Goal: Information Seeking & Learning: Learn about a topic

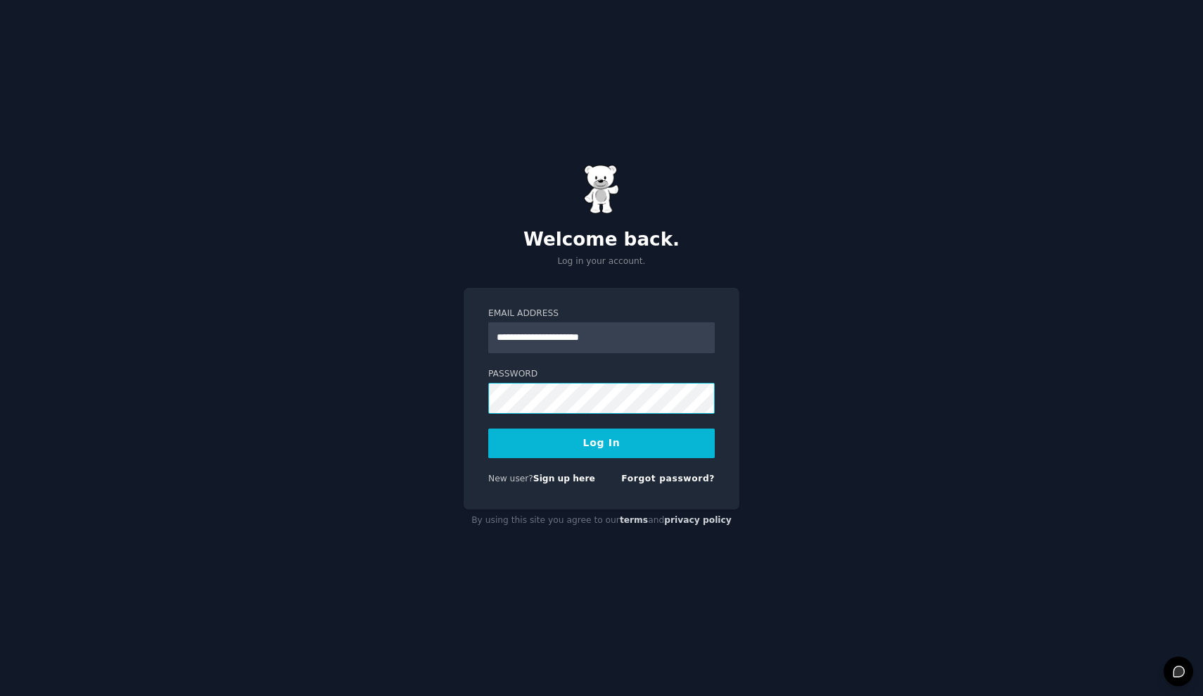
click at [601, 442] on button "Log In" at bounding box center [601, 443] width 227 height 30
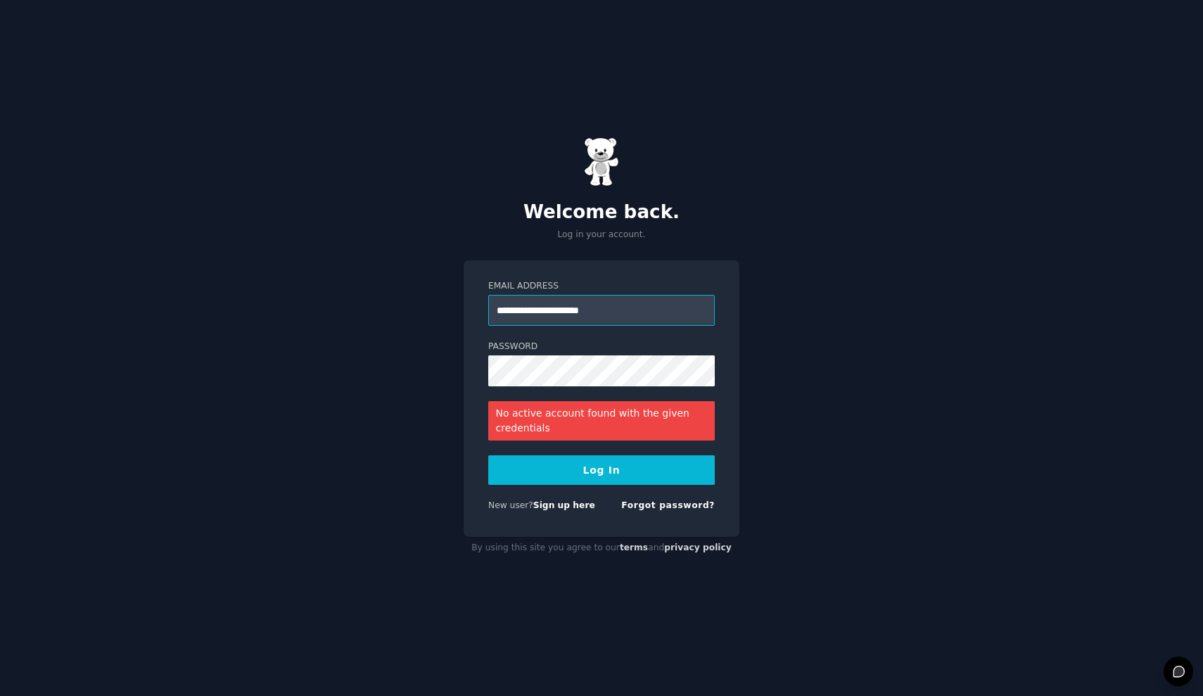
drag, startPoint x: 517, startPoint y: 316, endPoint x: 894, endPoint y: 326, distance: 377.2
click at [881, 331] on div "**********" at bounding box center [601, 348] width 1203 height 696
type input "**********"
click at [601, 469] on button "Log In" at bounding box center [601, 470] width 227 height 30
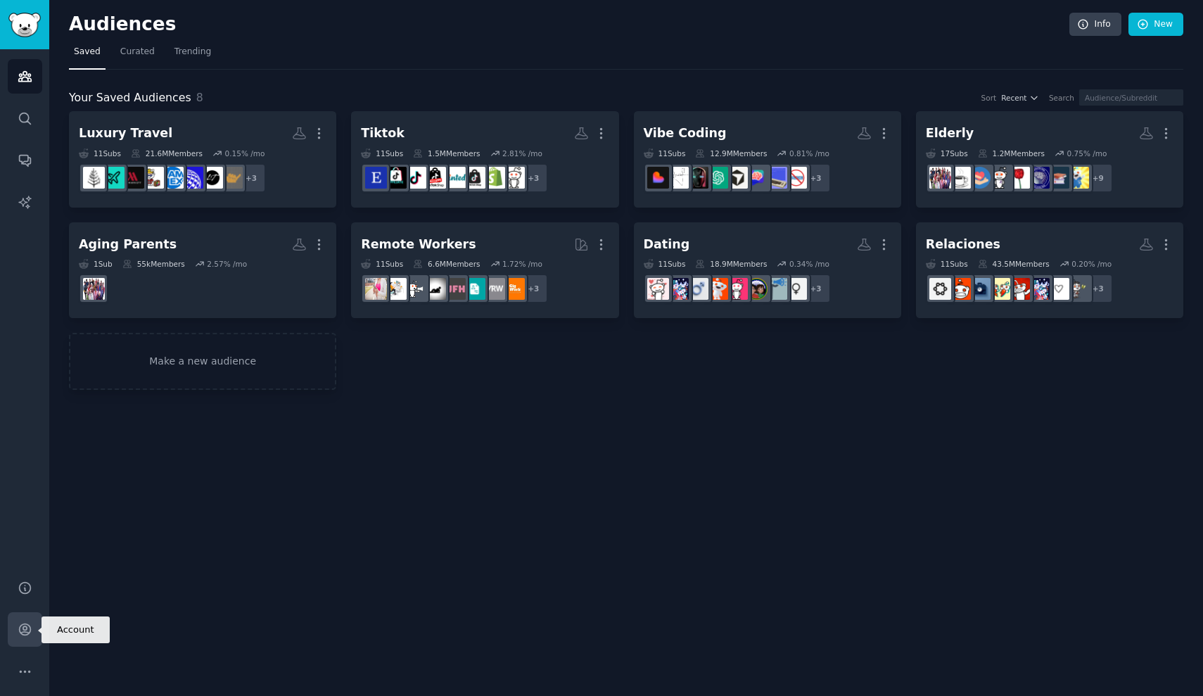
click at [27, 629] on icon "Sidebar" at bounding box center [24, 629] width 11 height 11
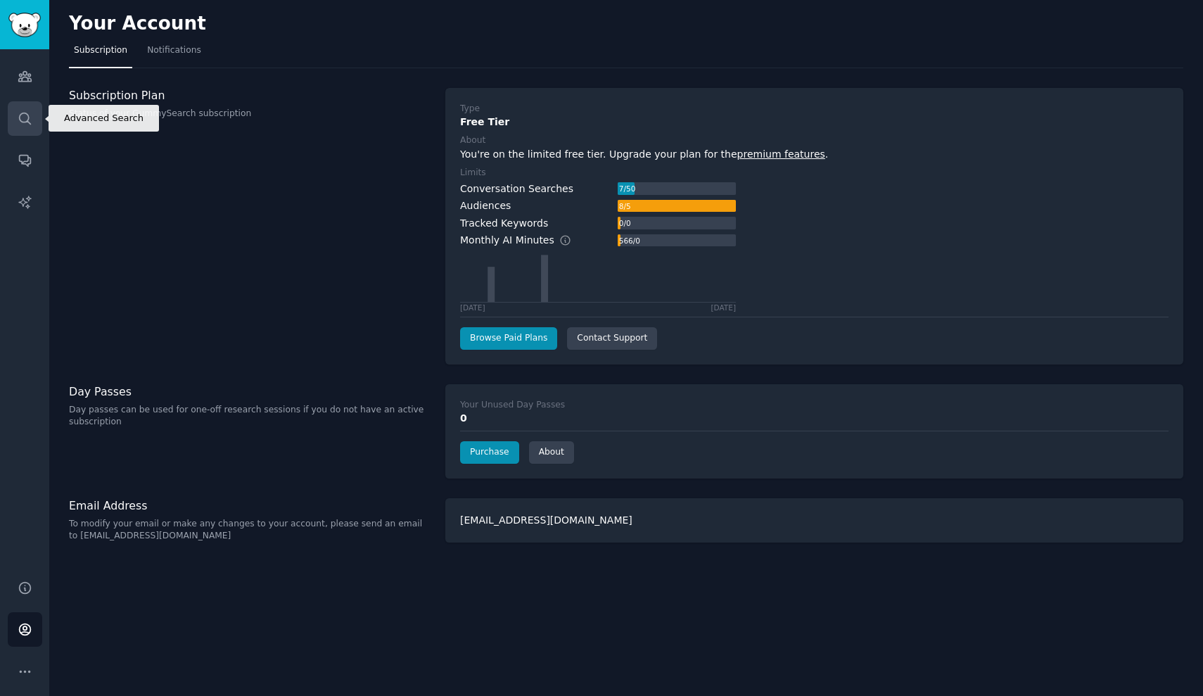
click at [30, 129] on link "Search" at bounding box center [25, 118] width 34 height 34
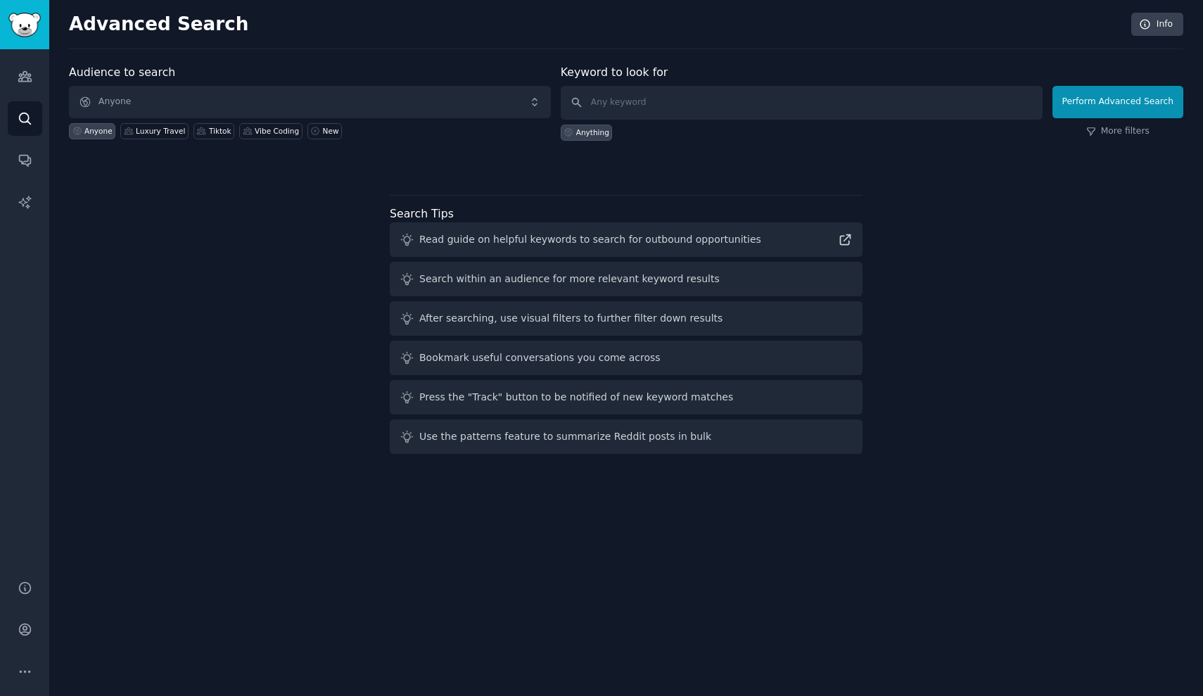
click at [203, 96] on span "Anyone" at bounding box center [310, 102] width 482 height 32
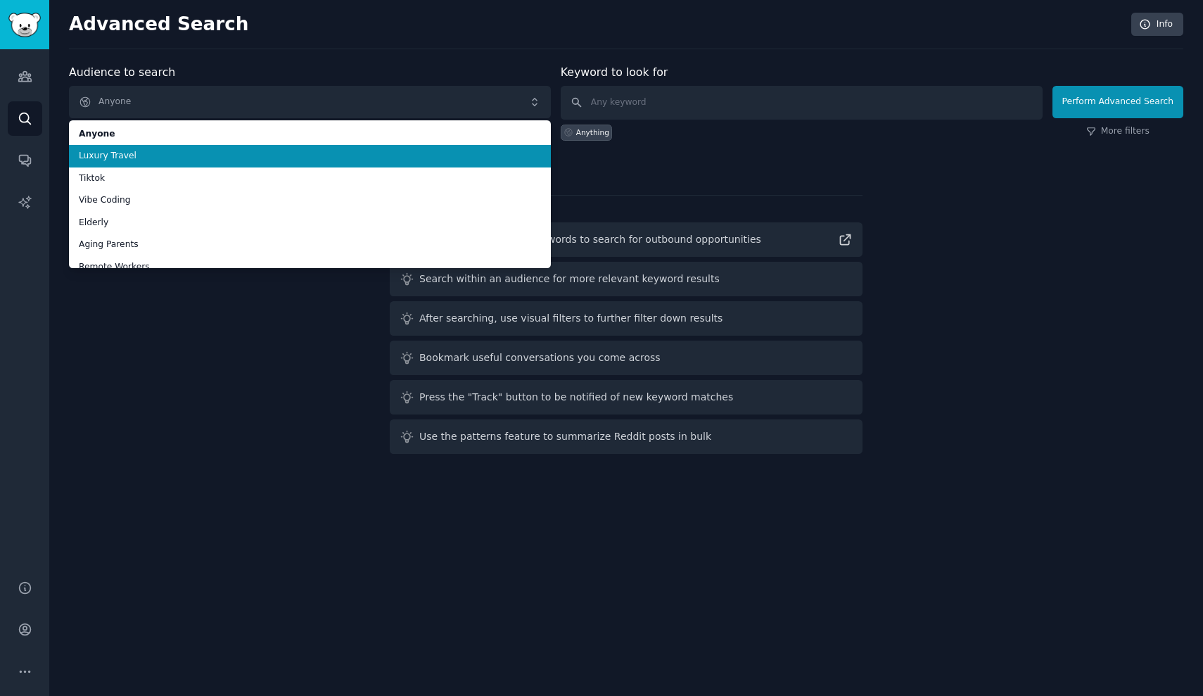
click at [134, 156] on span "Luxury Travel" at bounding box center [310, 156] width 462 height 13
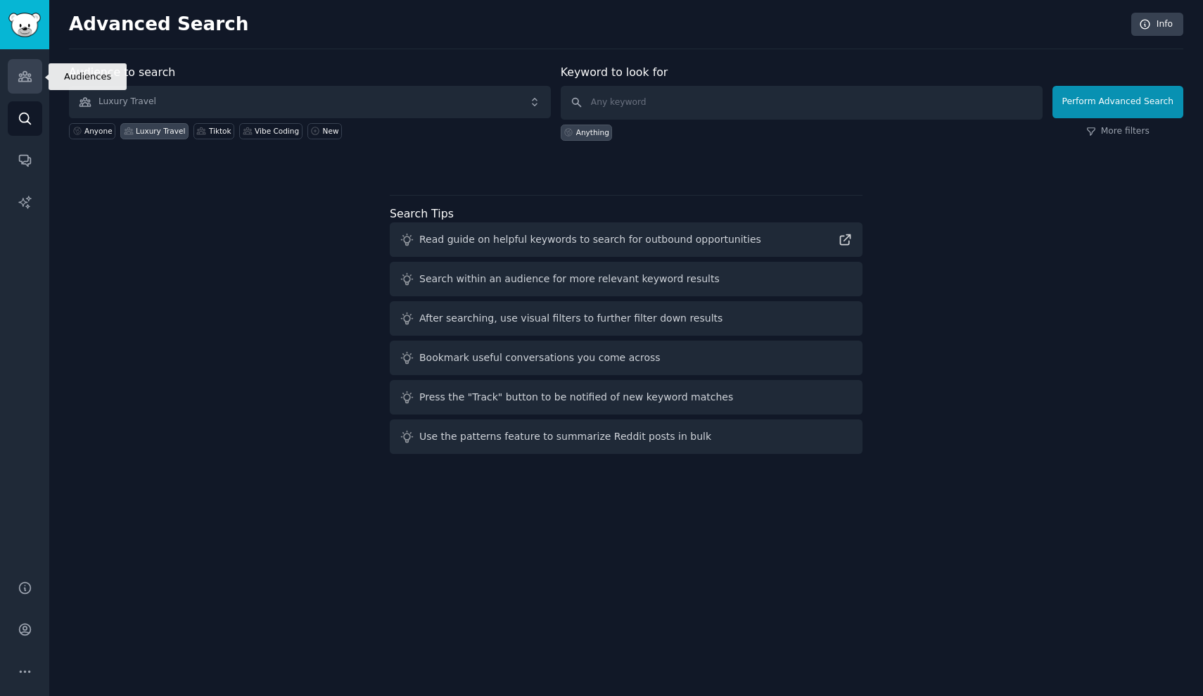
click at [34, 79] on link "Audiences" at bounding box center [25, 76] width 34 height 34
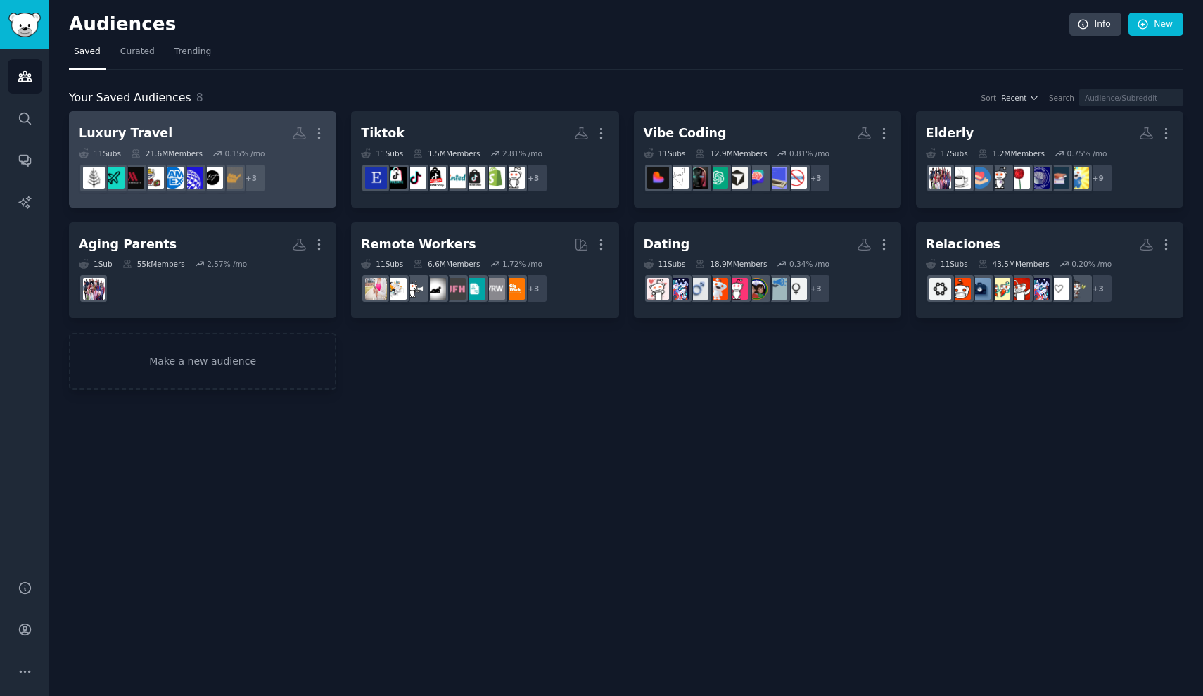
click at [151, 149] on div "21.6M Members" at bounding box center [167, 153] width 72 height 10
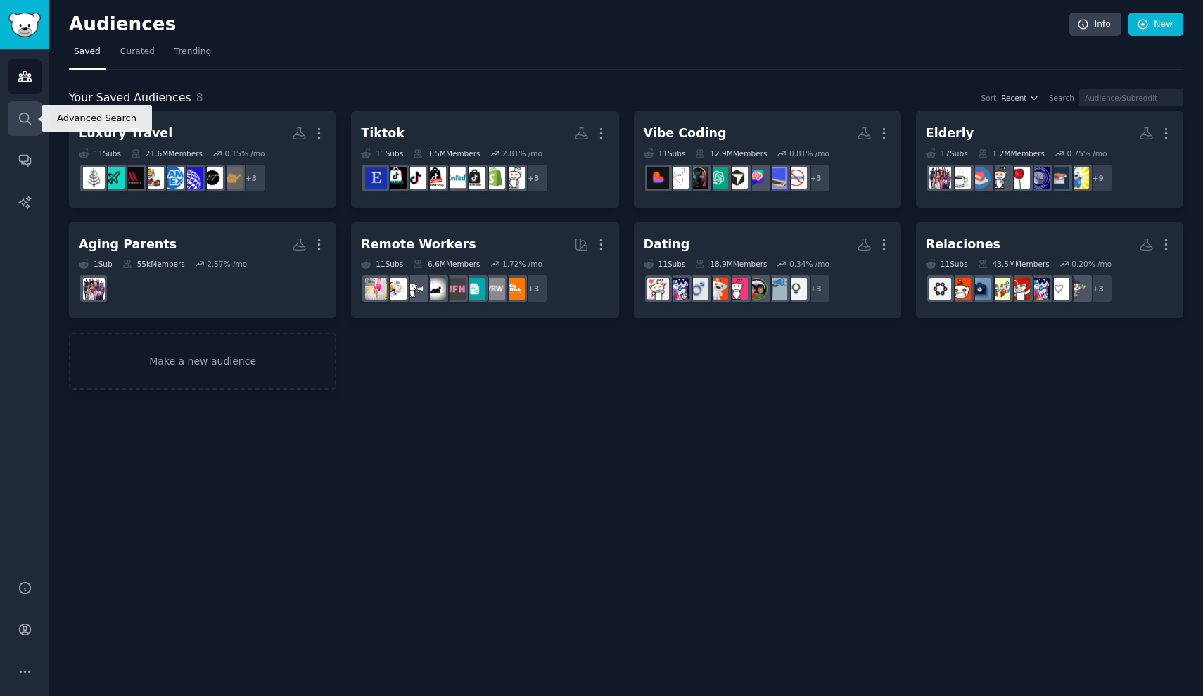
click at [29, 126] on link "Search" at bounding box center [25, 118] width 34 height 34
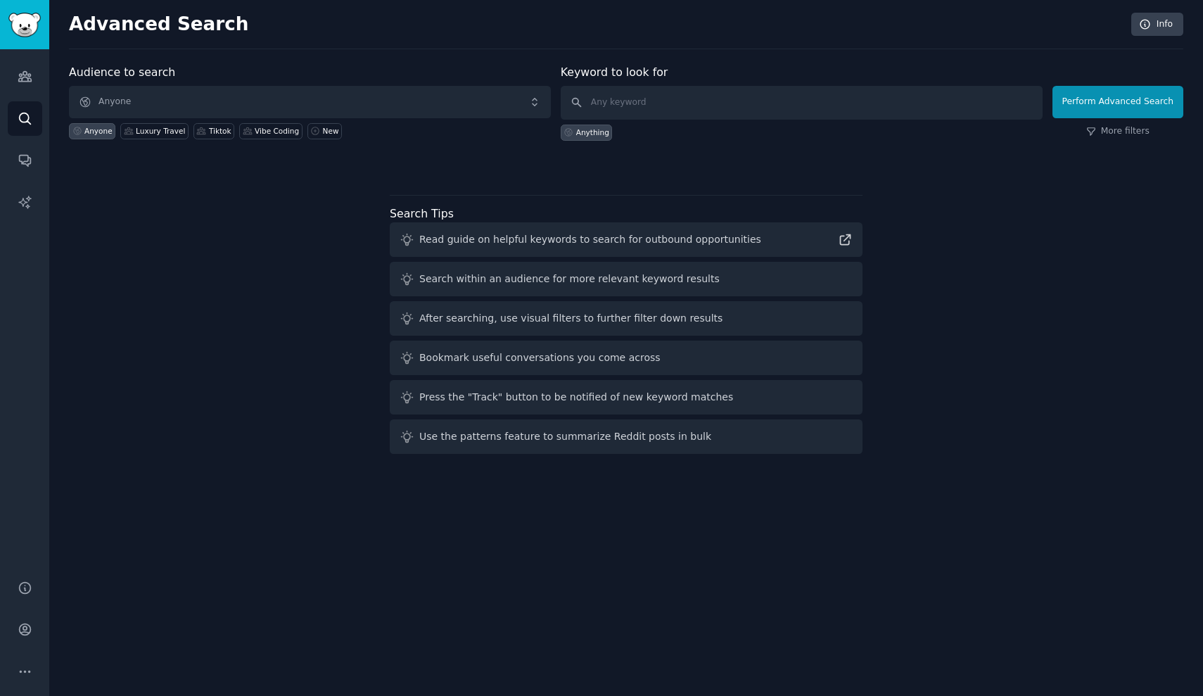
drag, startPoint x: 205, startPoint y: 89, endPoint x: 201, endPoint y: 95, distance: 7.2
click at [204, 91] on span "Anyone" at bounding box center [310, 102] width 482 height 32
